Goal: Information Seeking & Learning: Find specific page/section

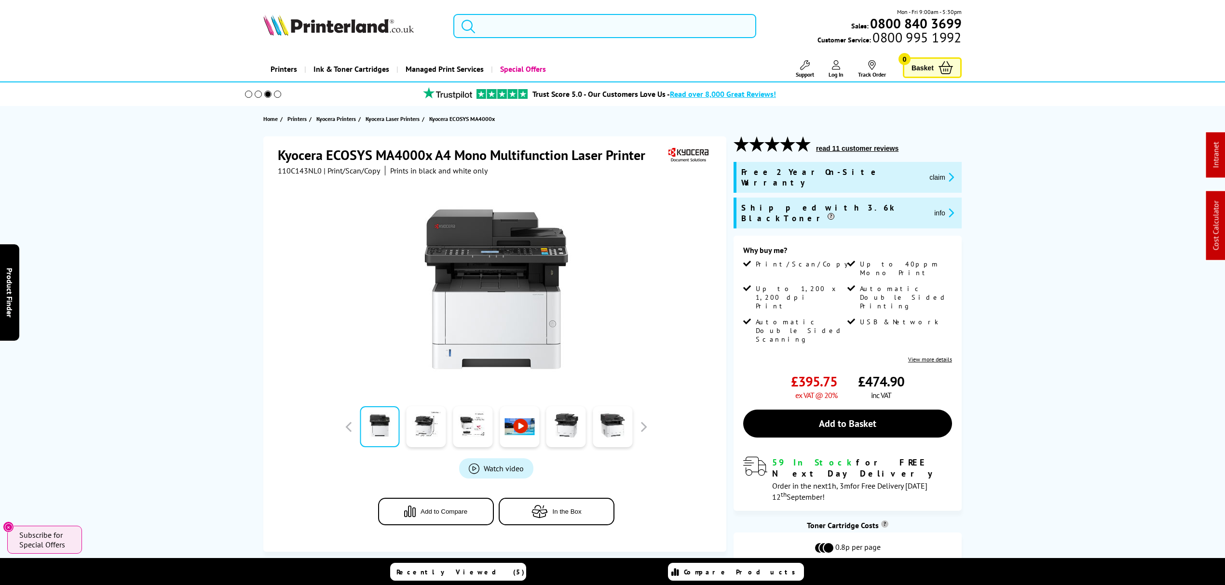
click at [722, 25] on input "search" at bounding box center [604, 26] width 303 height 24
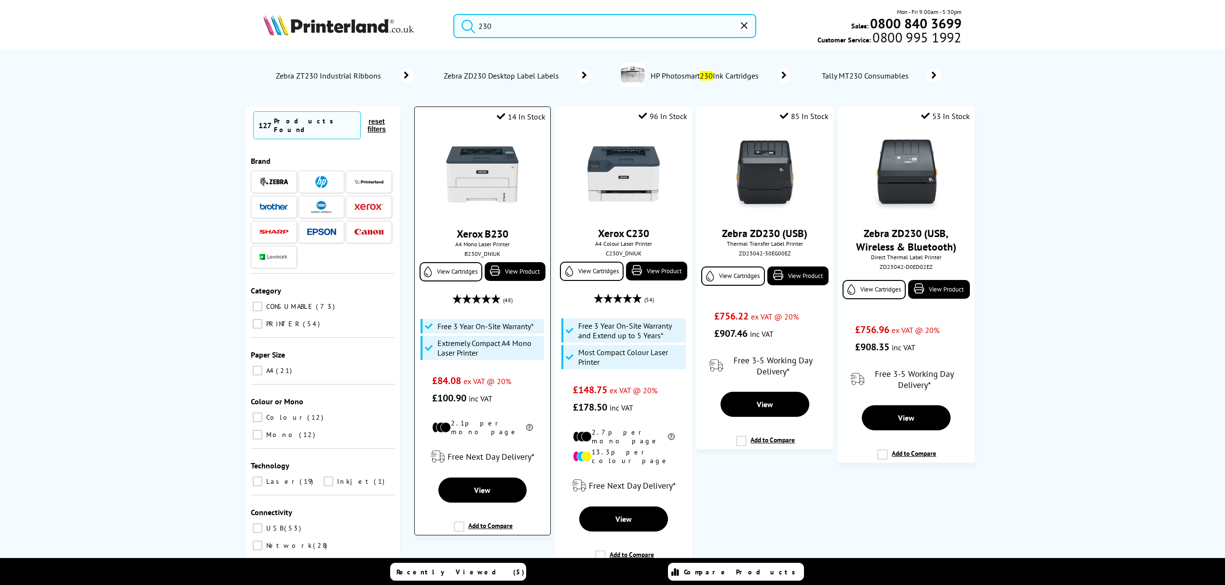
type input "230"
click at [459, 194] on img at bounding box center [482, 174] width 72 height 72
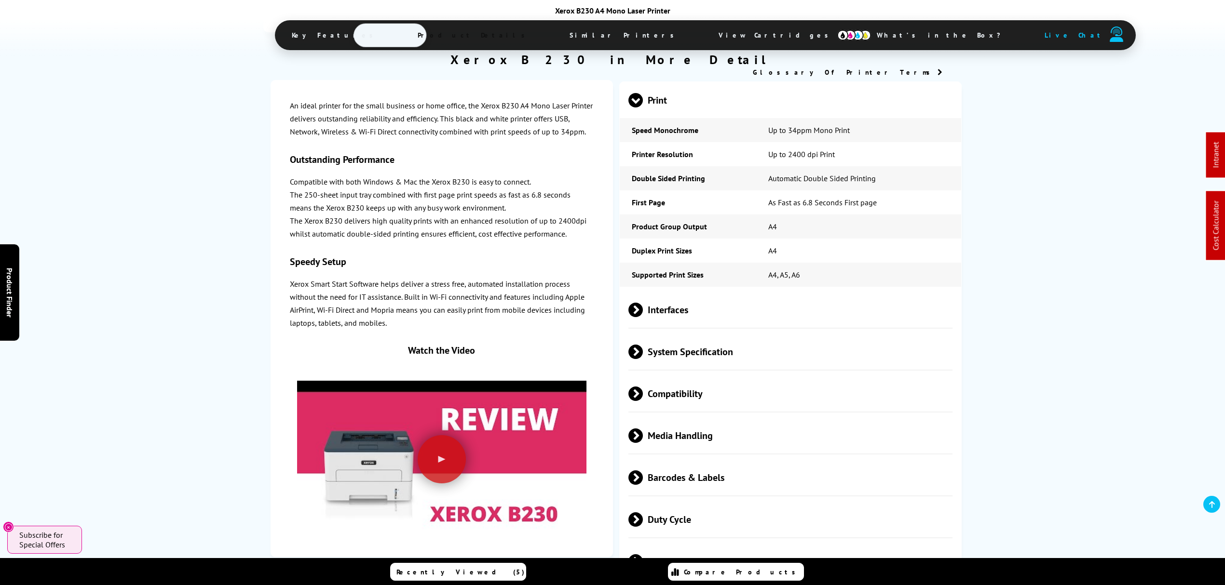
click at [672, 334] on span "System Specification" at bounding box center [790, 352] width 324 height 36
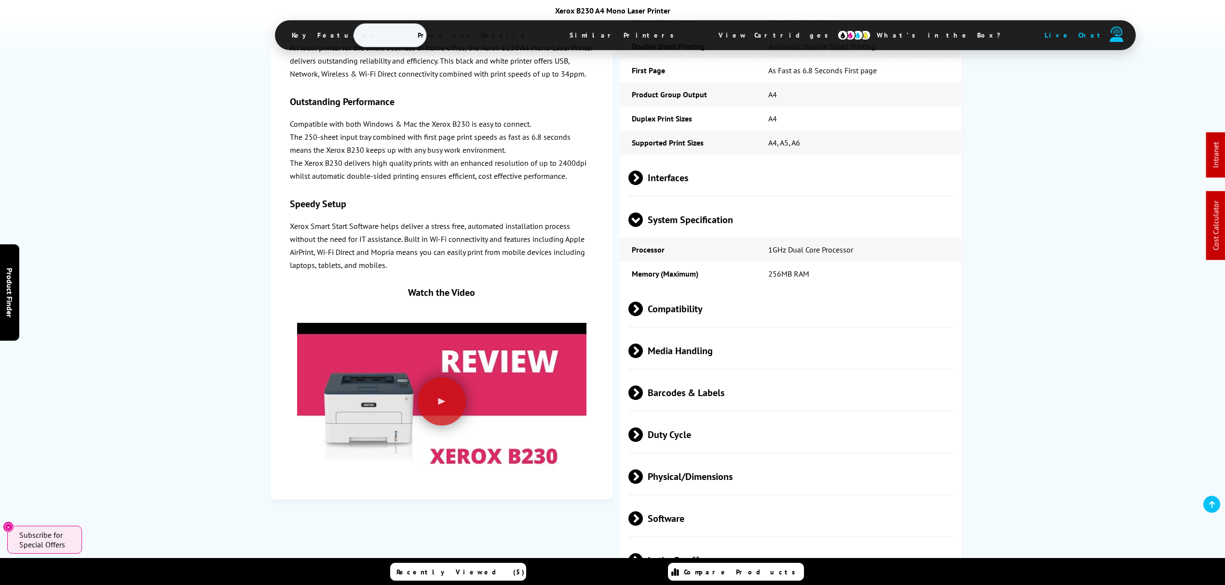
scroll to position [2121, 0]
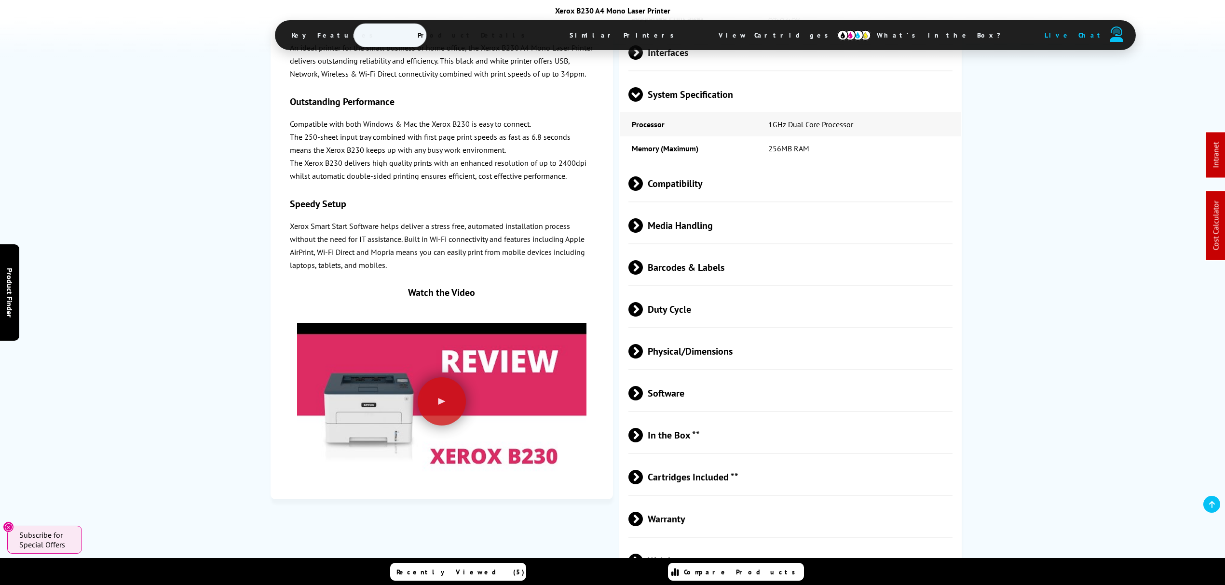
click at [682, 207] on span "Media Handling" at bounding box center [790, 225] width 324 height 36
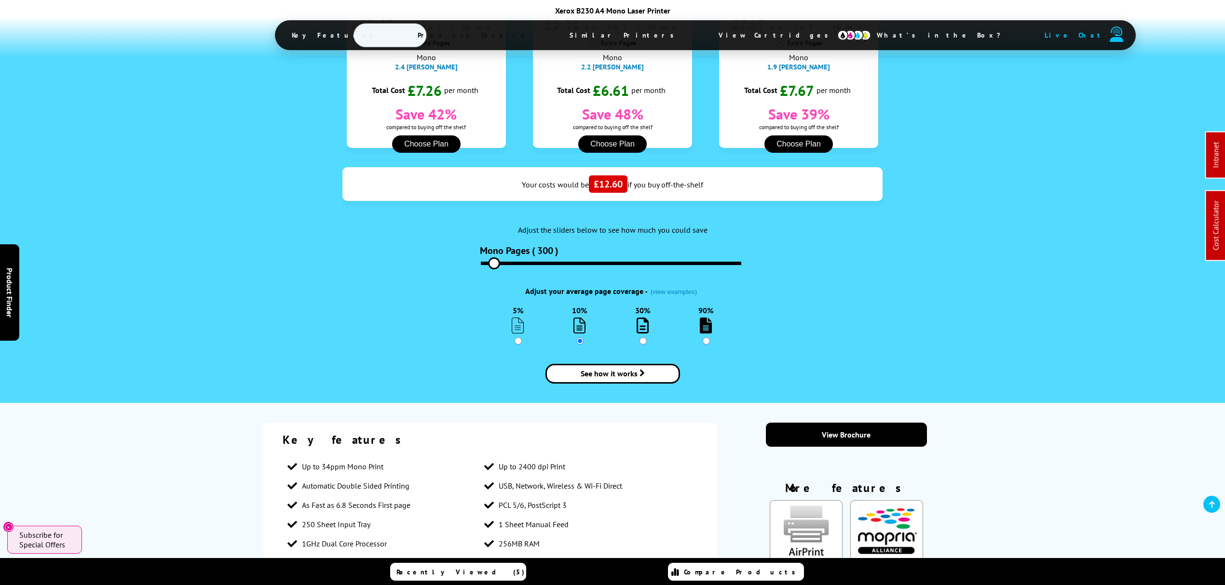
scroll to position [0, 0]
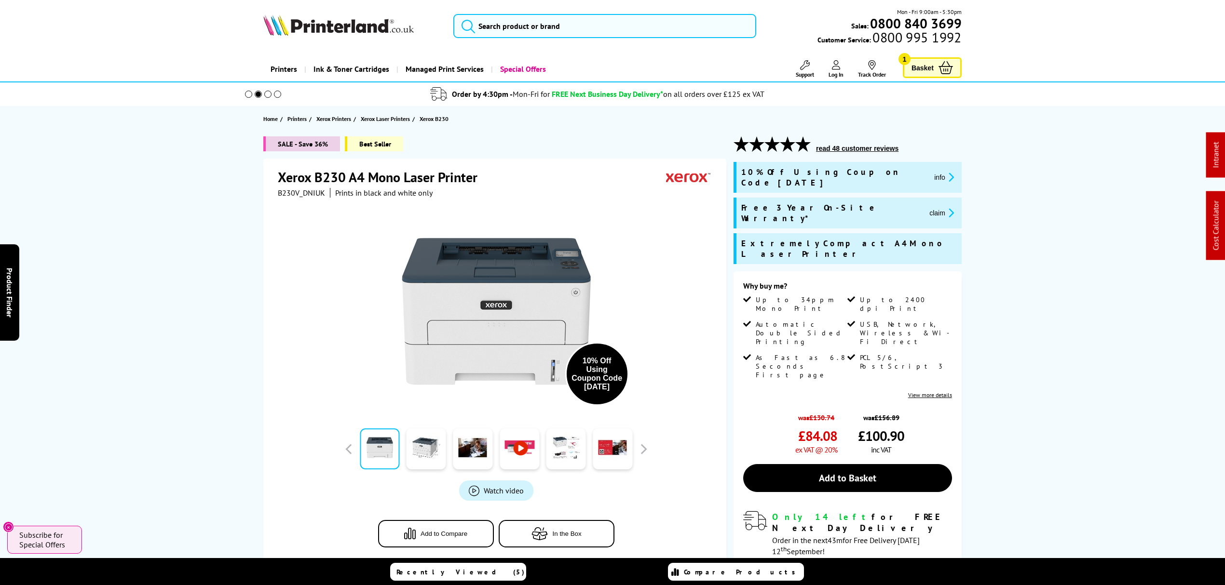
drag, startPoint x: 863, startPoint y: 288, endPoint x: 781, endPoint y: 33, distance: 267.9
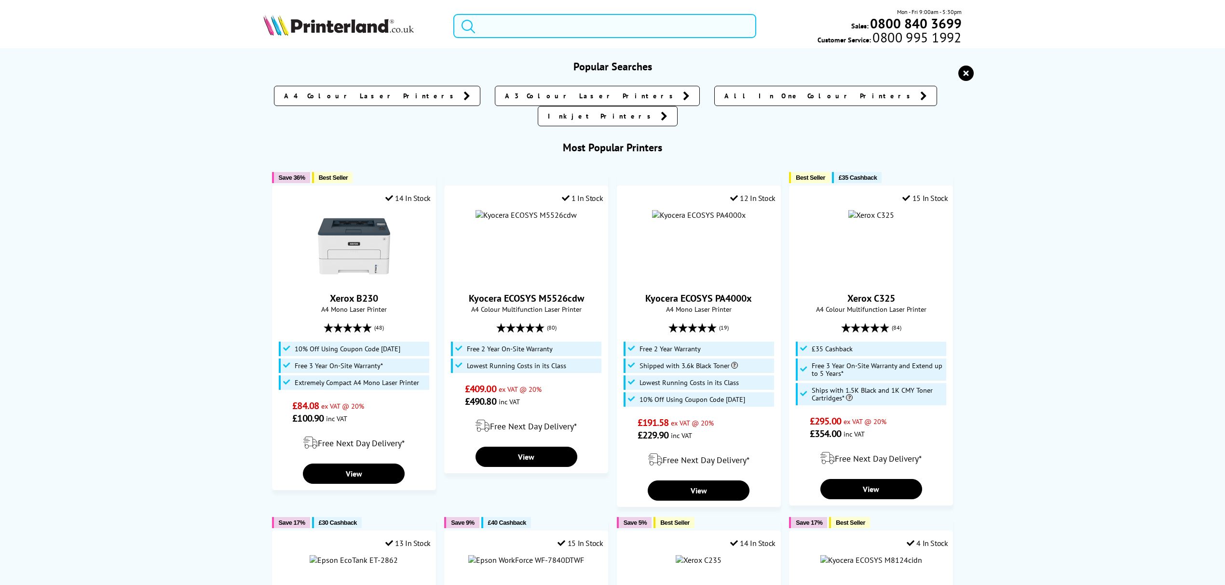
click at [718, 24] on input "search" at bounding box center [604, 26] width 303 height 24
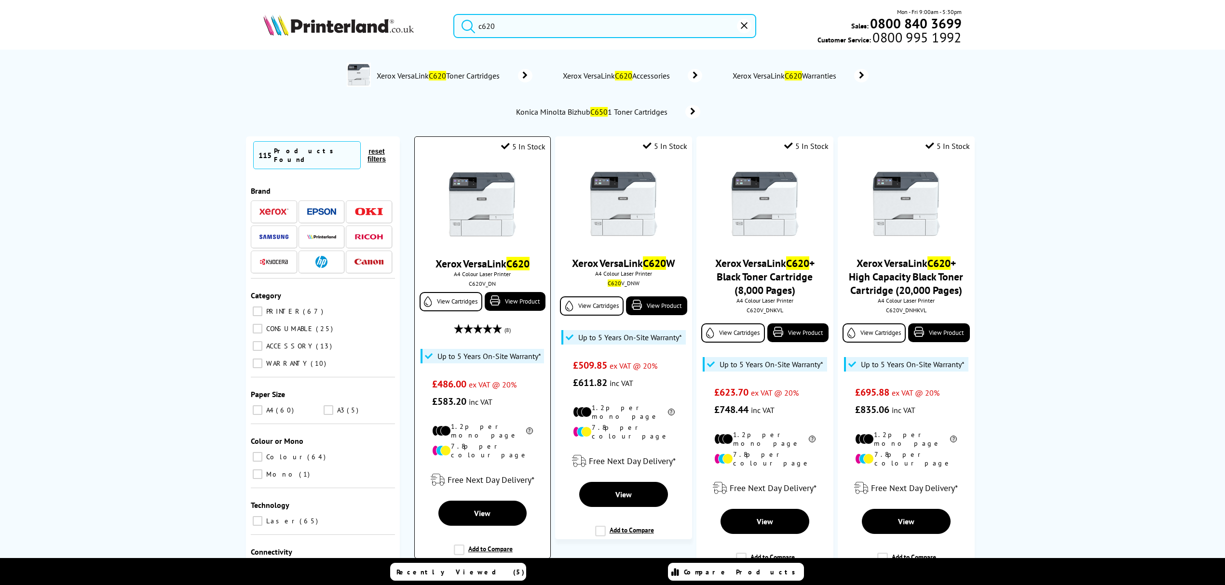
type input "c620"
click at [484, 206] on img at bounding box center [482, 204] width 72 height 72
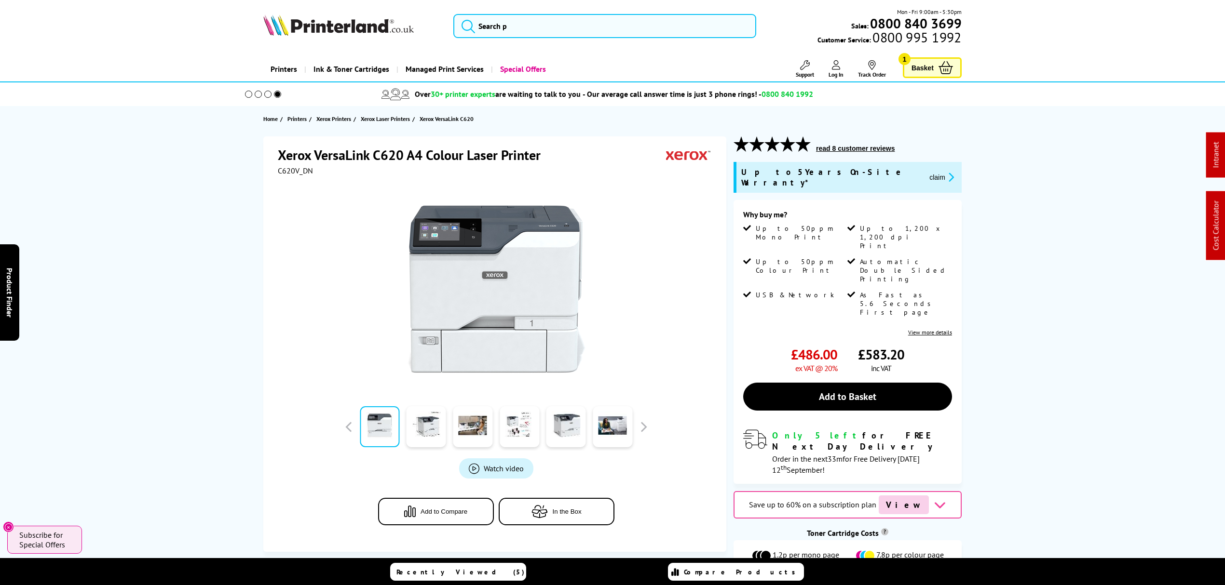
drag, startPoint x: 222, startPoint y: 245, endPoint x: 224, endPoint y: 56, distance: 189.0
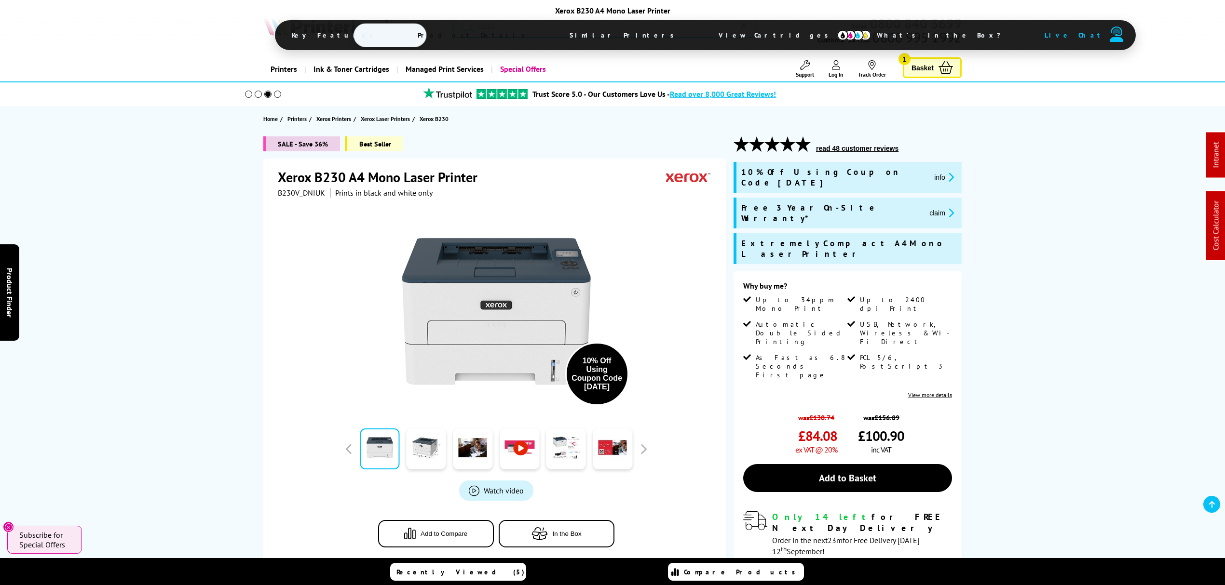
drag, startPoint x: 1131, startPoint y: 371, endPoint x: 1061, endPoint y: 60, distance: 318.7
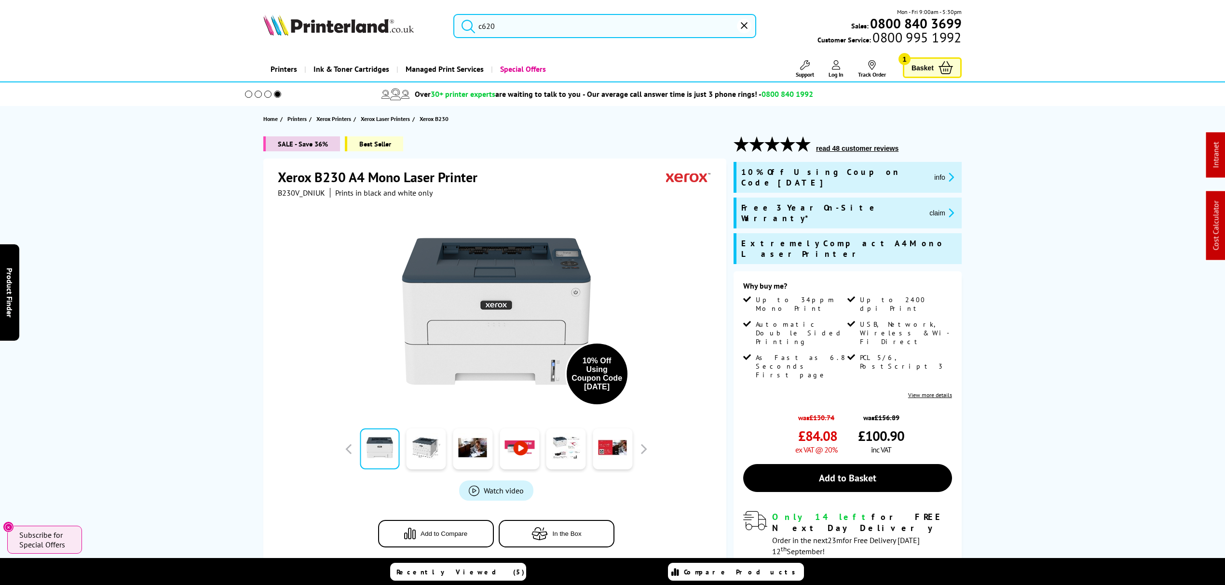
click at [926, 207] on button "claim" at bounding box center [941, 212] width 30 height 11
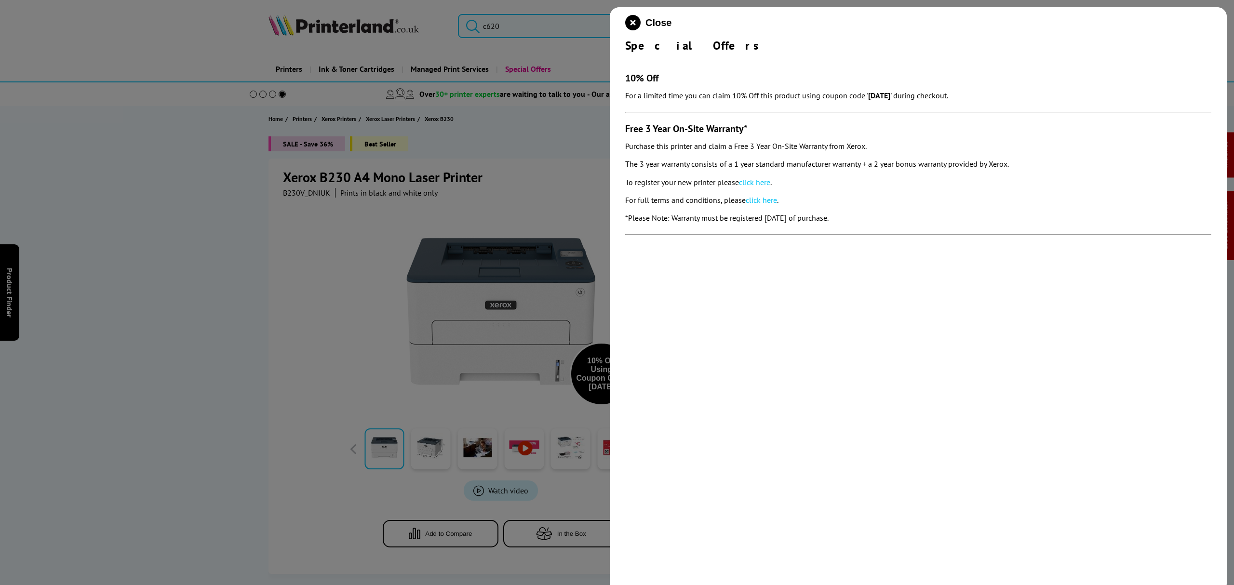
click at [213, 231] on div at bounding box center [617, 292] width 1234 height 585
click at [283, 188] on div at bounding box center [617, 292] width 1234 height 585
click at [638, 20] on icon "close modal" at bounding box center [632, 22] width 15 height 15
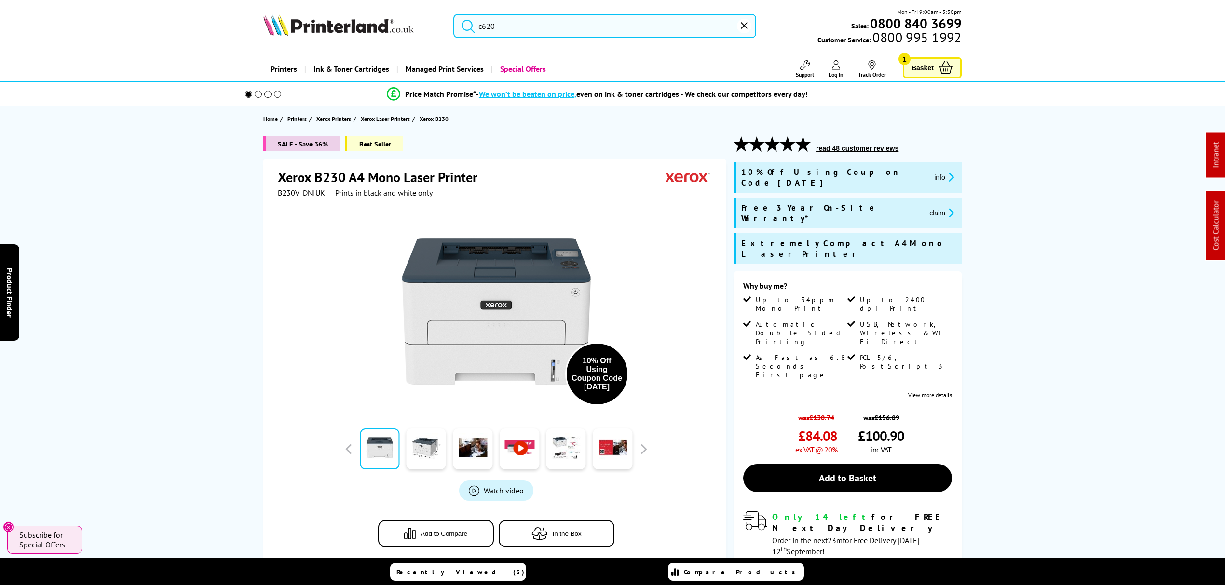
click at [291, 193] on span "B230V_DNIUK" at bounding box center [301, 193] width 47 height 10
copy span "B230V_DNIUK"
click at [926, 207] on button "claim" at bounding box center [941, 212] width 30 height 11
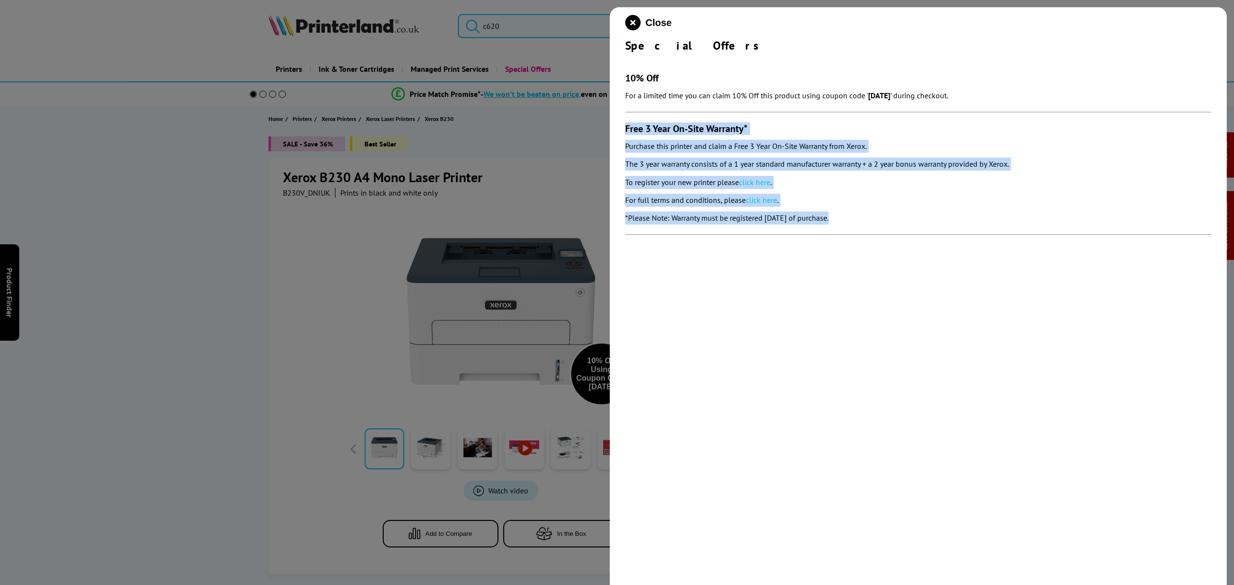
drag, startPoint x: 895, startPoint y: 226, endPoint x: 615, endPoint y: 132, distance: 295.5
click at [615, 132] on div "Close Special Offers 10% Off For a limited time you can claim 10% Off this prod…" at bounding box center [918, 299] width 617 height 585
copy section "Free 3 Year On-Site Warranty* Purchase this printer and claim a Free 3 Year On-…"
click at [633, 24] on icon "close modal" at bounding box center [632, 22] width 15 height 15
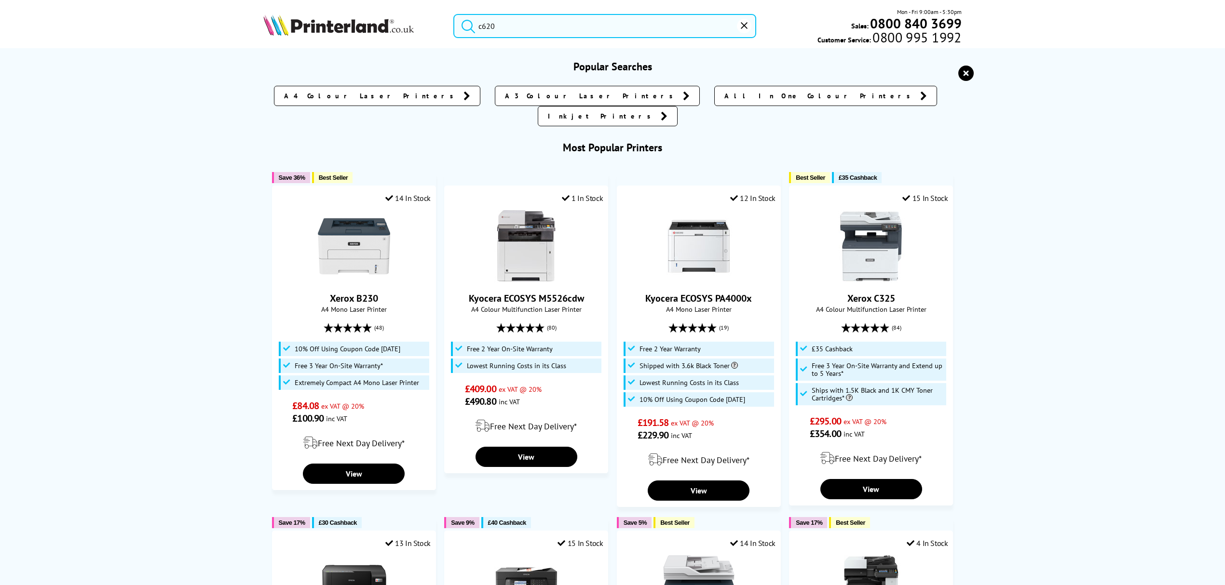
drag, startPoint x: 633, startPoint y: 31, endPoint x: 419, endPoint y: 35, distance: 214.1
click at [419, 35] on div "c620 Mon - Fri 9:00am - 5:30pm Sales: 0800 840 3699 Customer Service: 0800 995 …" at bounding box center [612, 28] width 771 height 42
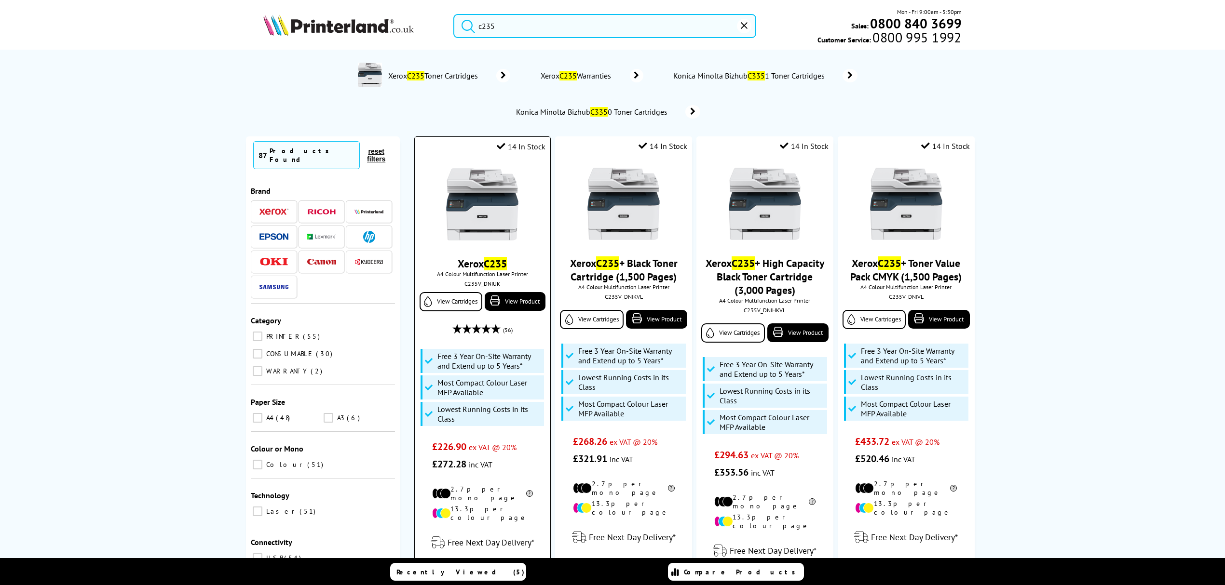
type input "c235"
click at [479, 188] on img at bounding box center [482, 204] width 72 height 72
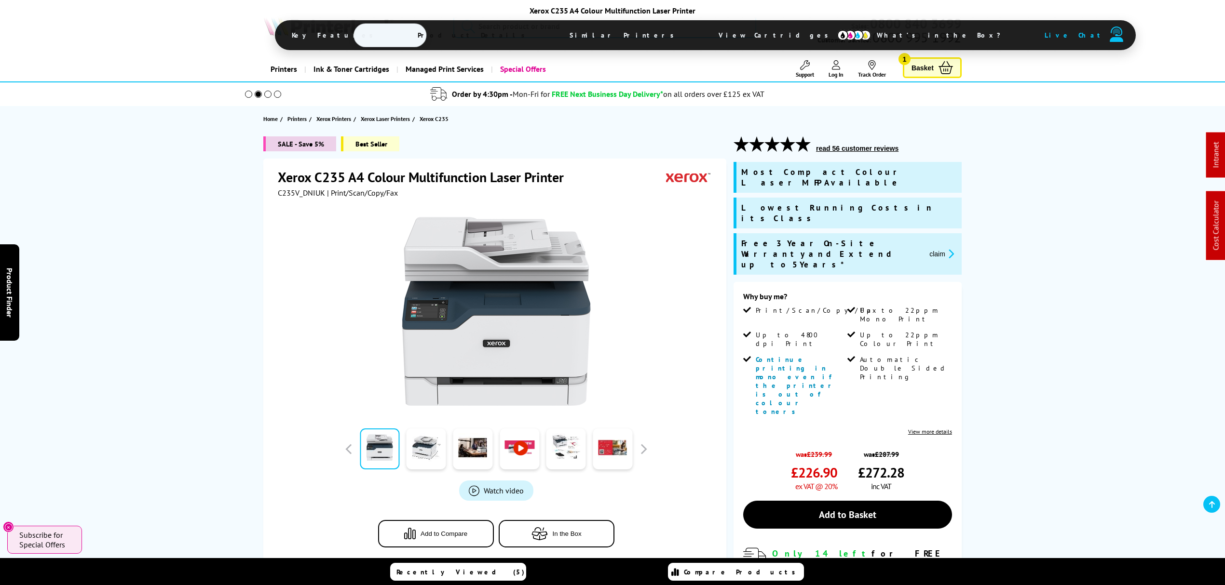
drag, startPoint x: 191, startPoint y: 223, endPoint x: 191, endPoint y: 56, distance: 166.3
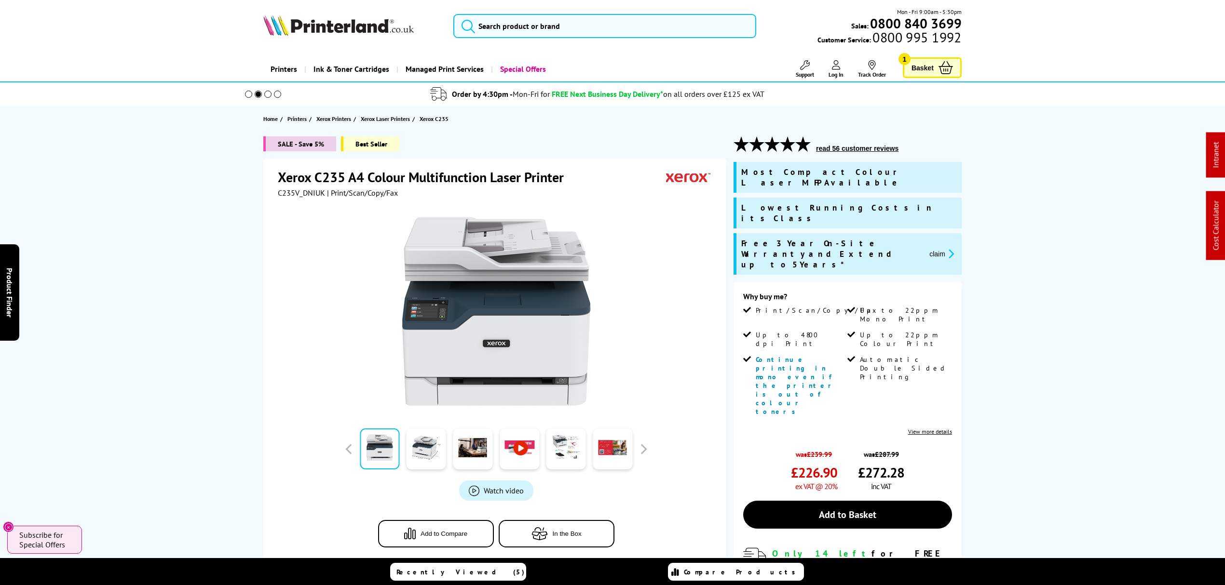
drag, startPoint x: 153, startPoint y: 436, endPoint x: 154, endPoint y: 187, distance: 249.3
click at [286, 193] on span "C235V_DNIUK" at bounding box center [301, 193] width 47 height 10
copy span "C235V_DNIUK"
click at [946, 249] on icon "promo-description" at bounding box center [949, 254] width 9 height 10
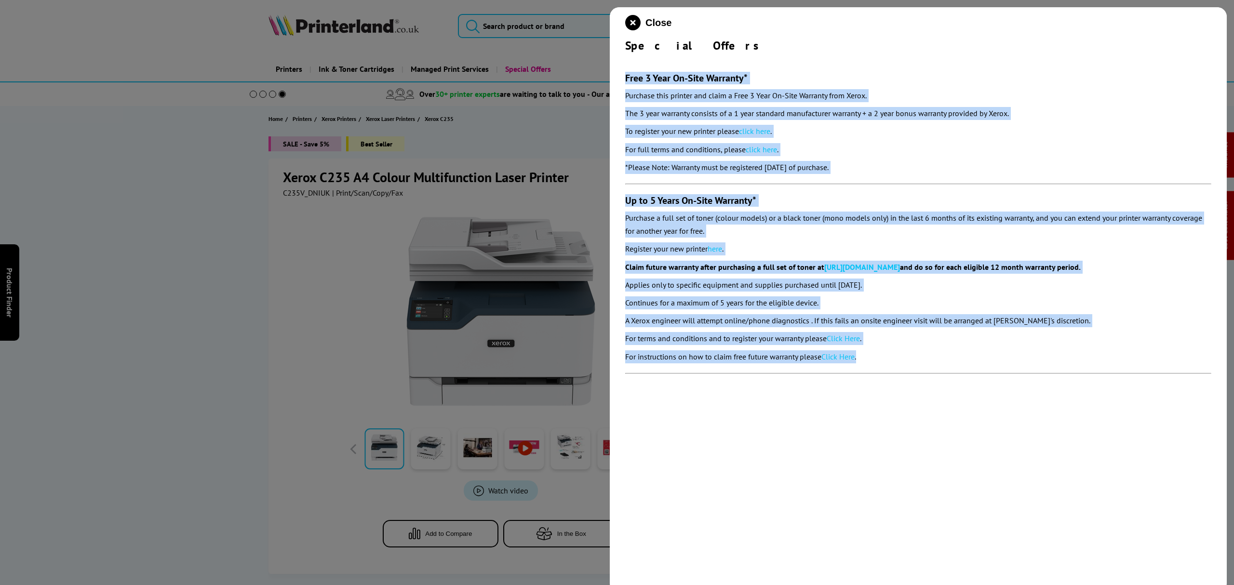
drag, startPoint x: 892, startPoint y: 362, endPoint x: 627, endPoint y: 48, distance: 410.5
click at [620, 76] on div "Close Special Offers Free 3 Year On-Site Warranty* Purchase this printer and cl…" at bounding box center [918, 299] width 617 height 585
copy section "Lore 4 Ipsu Do-Sita Consecte* Adipisci elit seddoei tem incid u Labo 1 Etdo Ma-…"
click at [634, 15] on icon "close modal" at bounding box center [632, 22] width 15 height 15
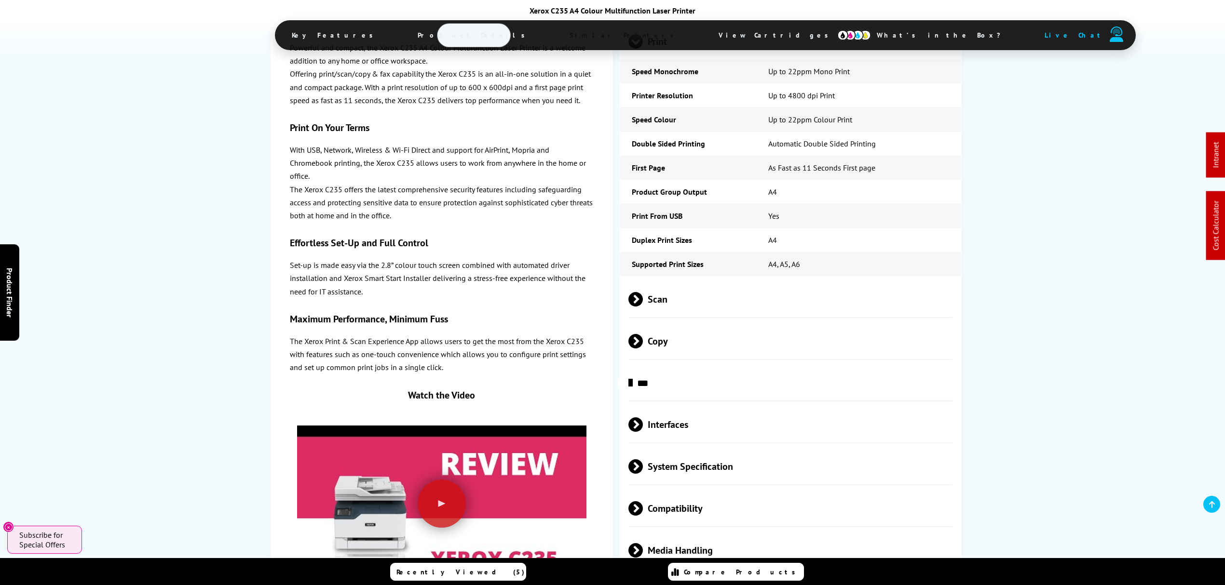
scroll to position [3471, 0]
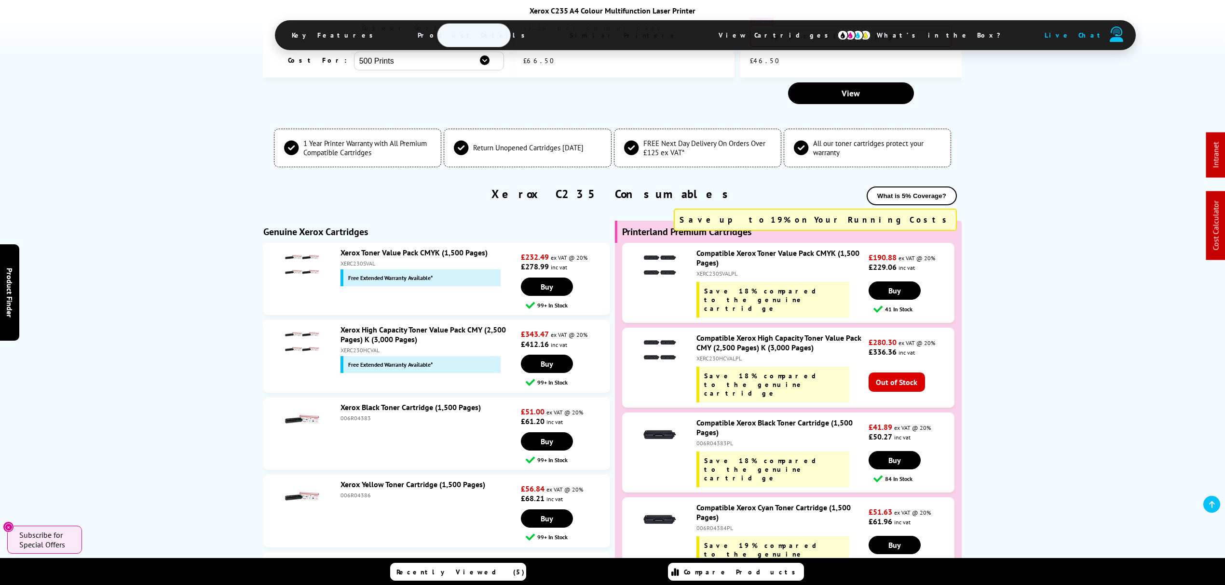
drag, startPoint x: 802, startPoint y: 456, endPoint x: 939, endPoint y: 346, distance: 175.9
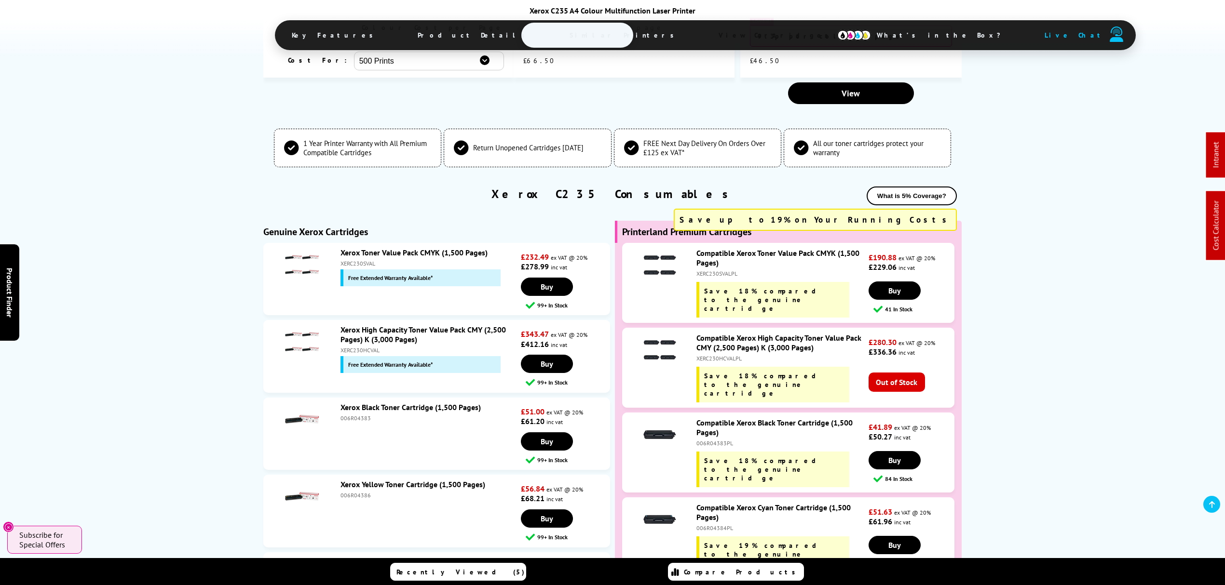
scroll to position [0, 0]
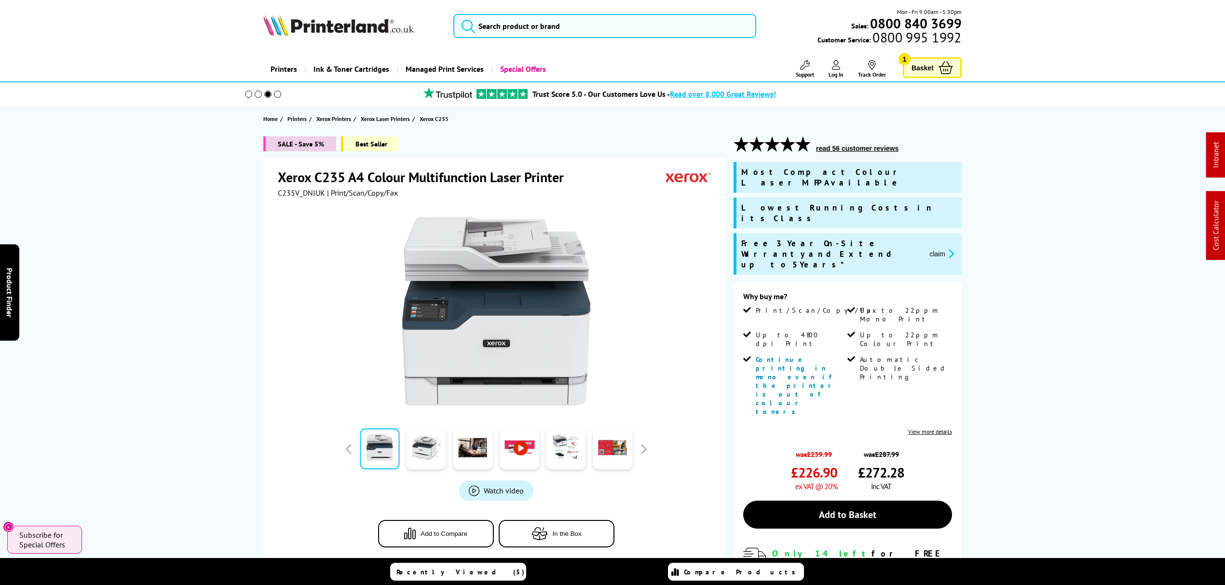
drag, startPoint x: 1114, startPoint y: 459, endPoint x: 978, endPoint y: 76, distance: 406.1
click at [934, 248] on button "claim" at bounding box center [941, 253] width 30 height 11
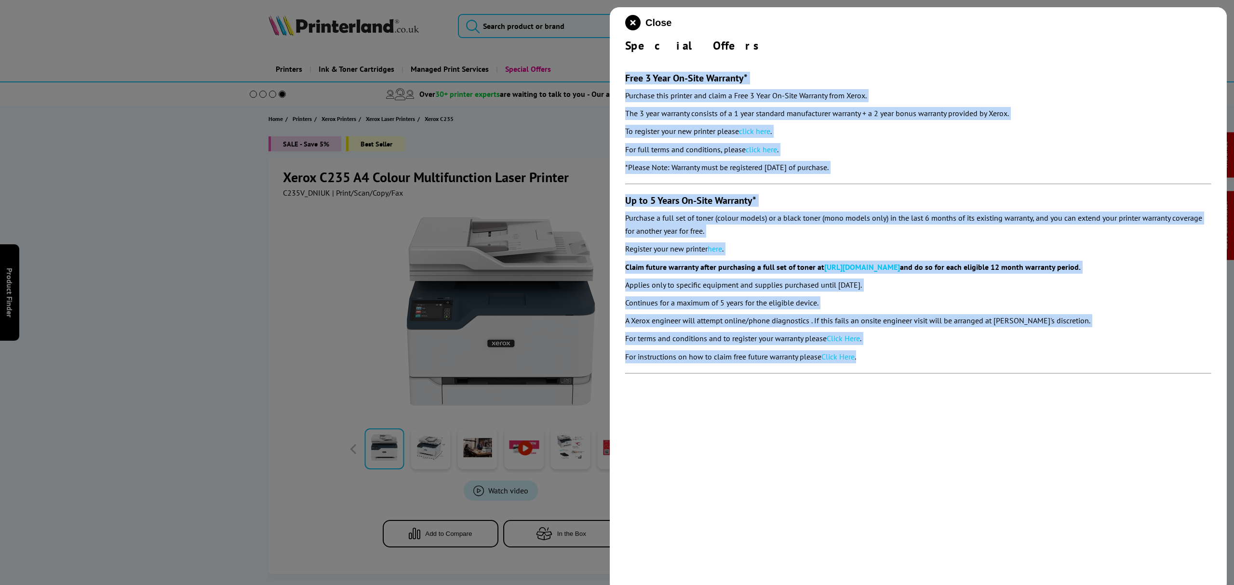
drag, startPoint x: 886, startPoint y: 359, endPoint x: 625, endPoint y: 76, distance: 385.2
click at [625, 76] on section "Free 3 Year On-Site Warranty* Purchase this printer and claim a Free 3 Year On-…" at bounding box center [918, 218] width 586 height 331
copy section "Lore 4 Ipsu Do-Sita Consecte* Adipisci elit seddoei tem incid u Labo 1 Etdo Ma-…"
click at [631, 27] on icon "close modal" at bounding box center [632, 22] width 15 height 15
